Goal: Transaction & Acquisition: Purchase product/service

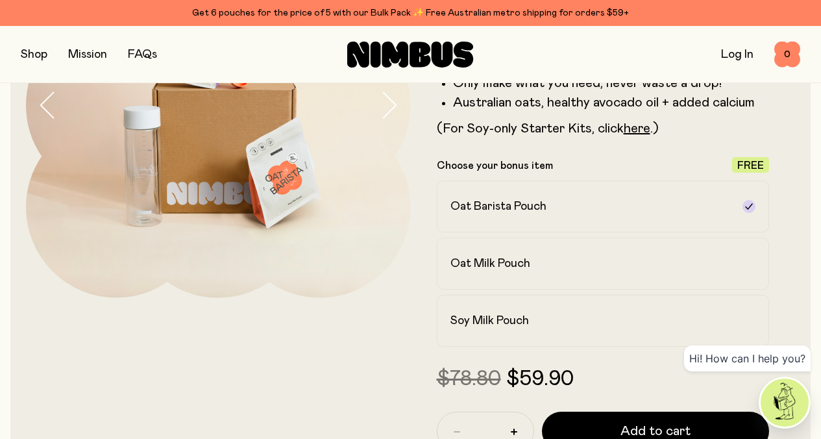
scroll to position [198, 0]
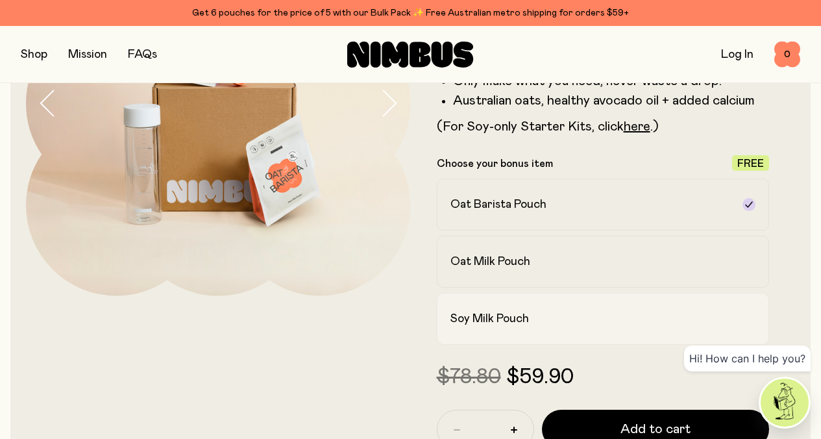
click at [529, 327] on h2 "Soy Milk Pouch" at bounding box center [490, 319] width 79 height 16
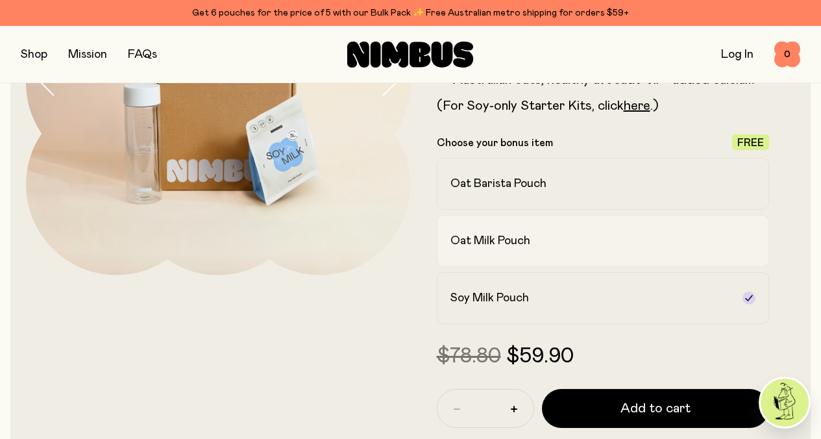
scroll to position [217, 0]
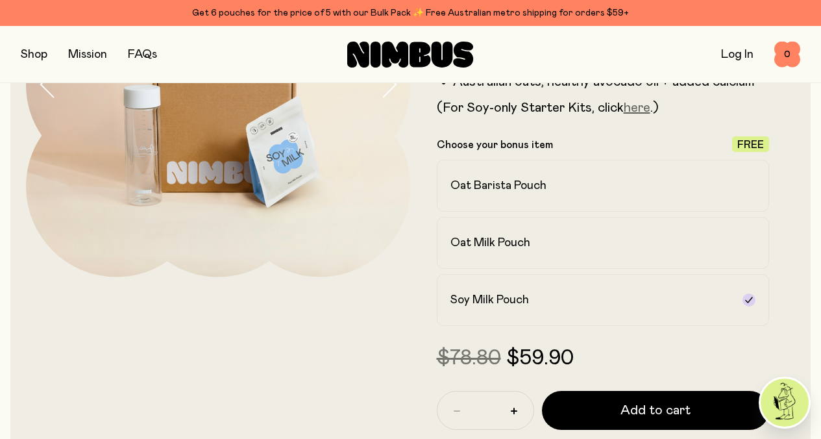
click at [651, 114] on link "here" at bounding box center [637, 107] width 27 height 13
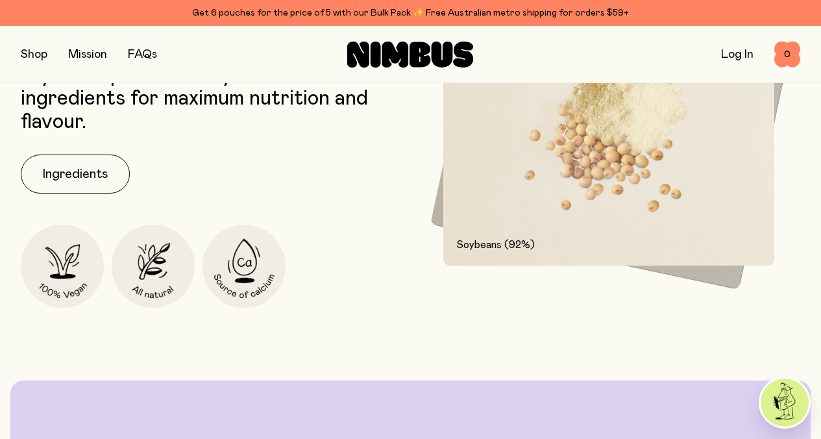
scroll to position [1632, 0]
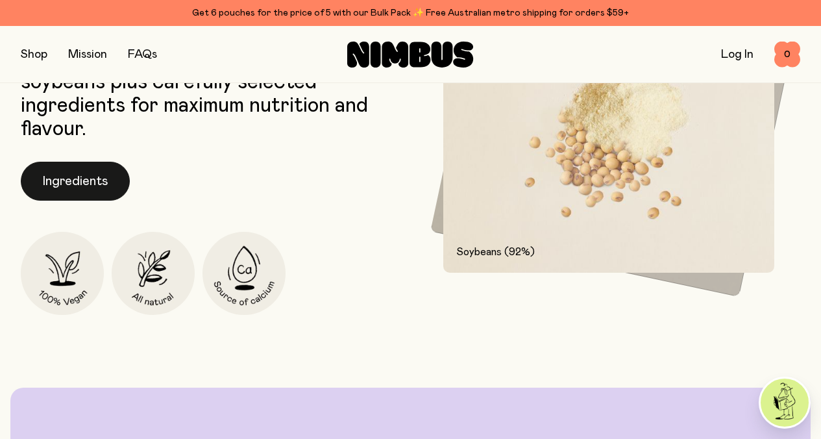
click at [98, 201] on button "Ingredients" at bounding box center [75, 181] width 109 height 39
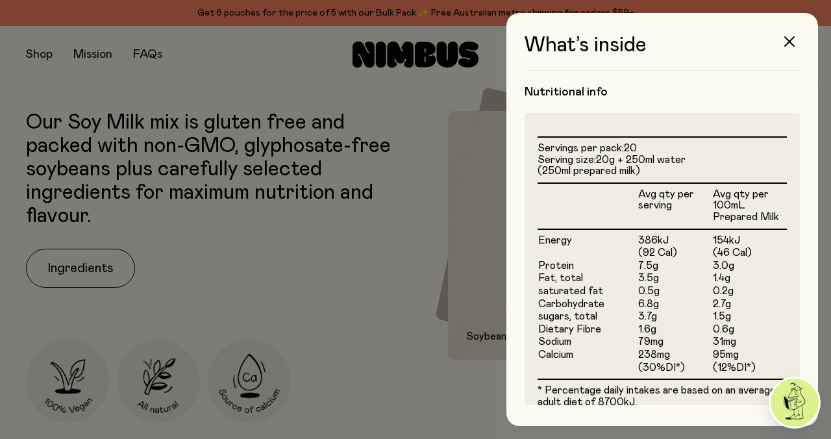
scroll to position [294, 0]
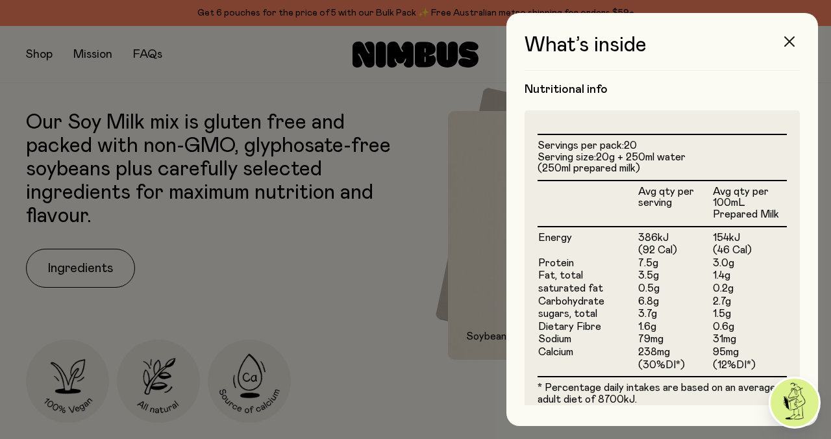
click at [789, 40] on icon "button" at bounding box center [789, 41] width 10 height 10
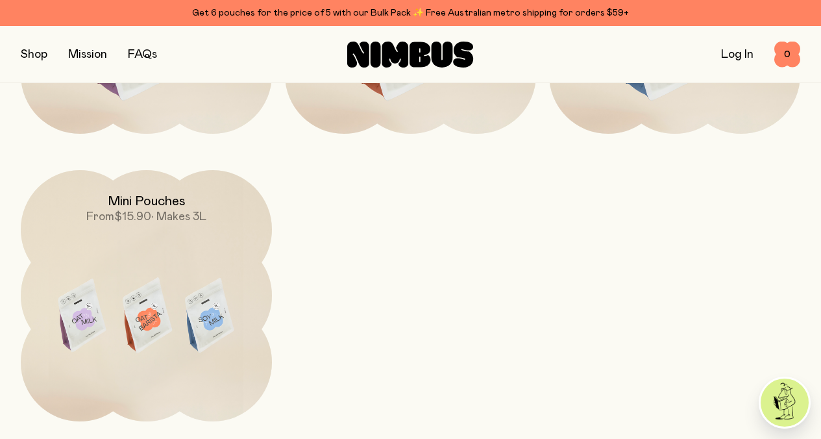
scroll to position [3859, 0]
